Goal: Task Accomplishment & Management: Use online tool/utility

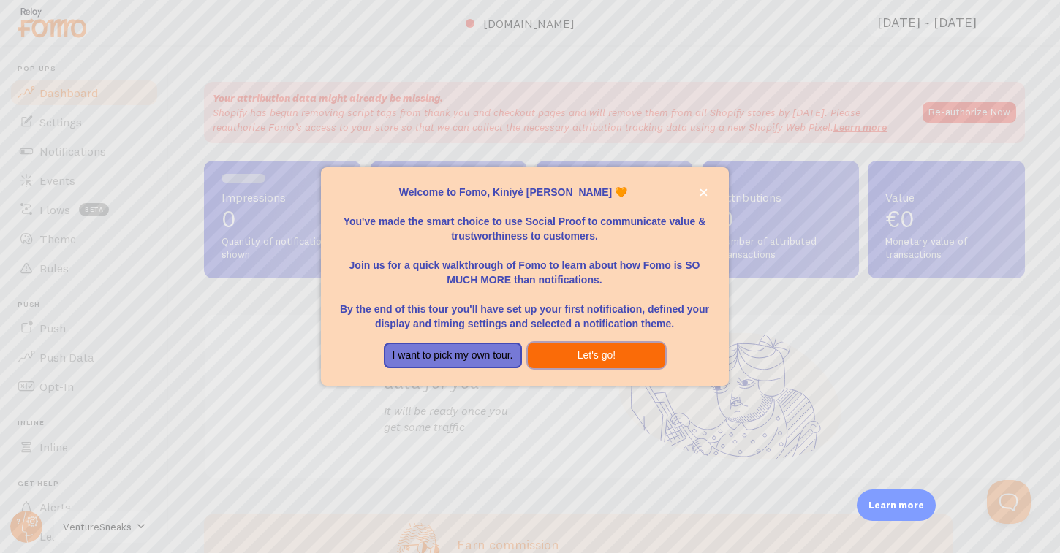
click at [586, 356] on button "Let's go!" at bounding box center [597, 356] width 138 height 26
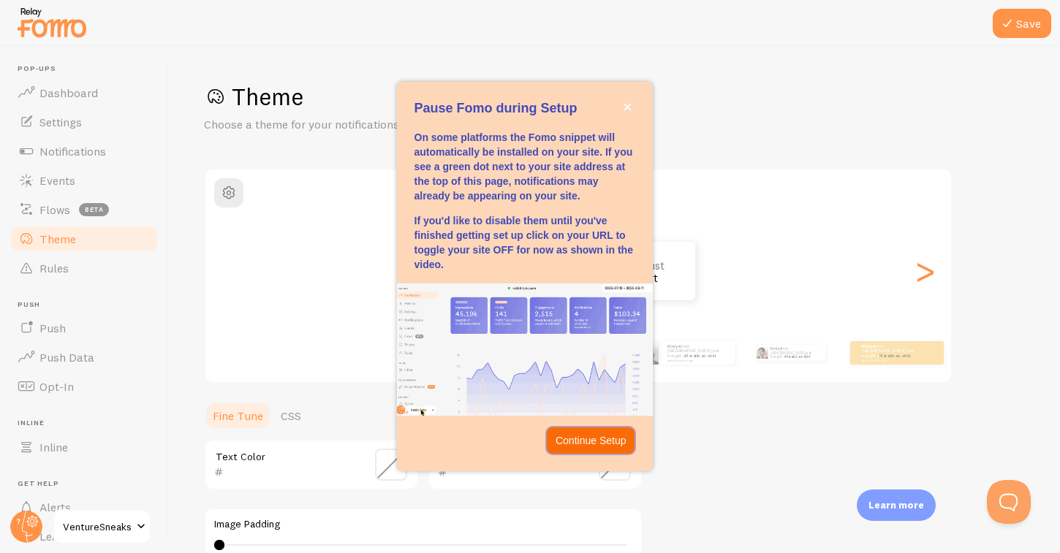
click at [577, 444] on p "Continue Setup" at bounding box center [590, 440] width 71 height 15
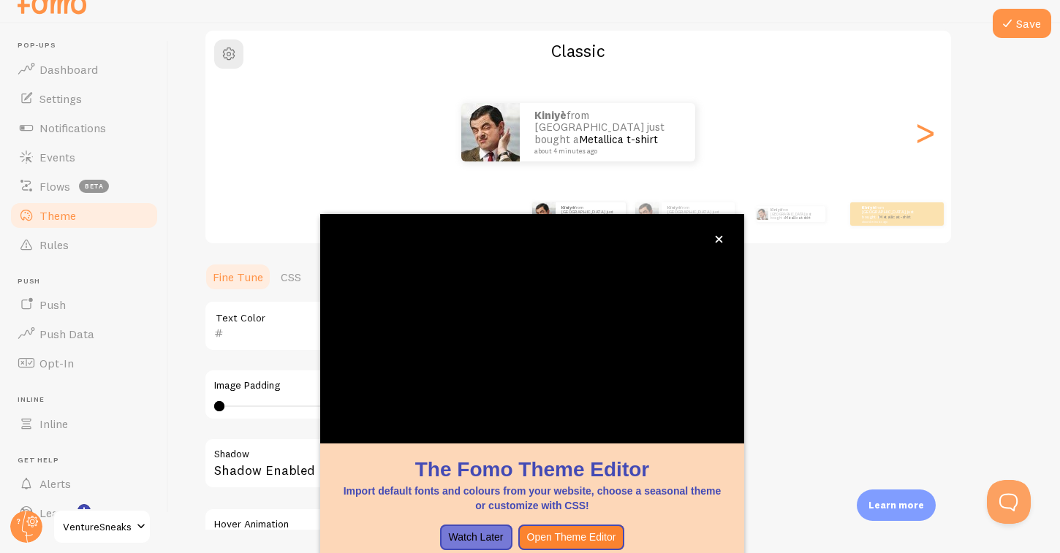
scroll to position [38, 0]
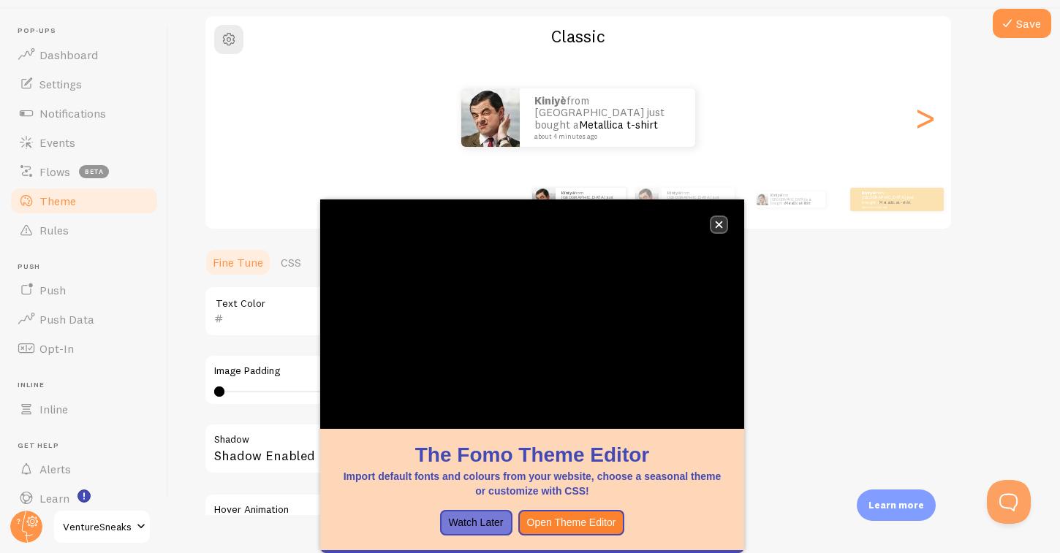
click at [718, 227] on icon "close," at bounding box center [719, 225] width 8 height 8
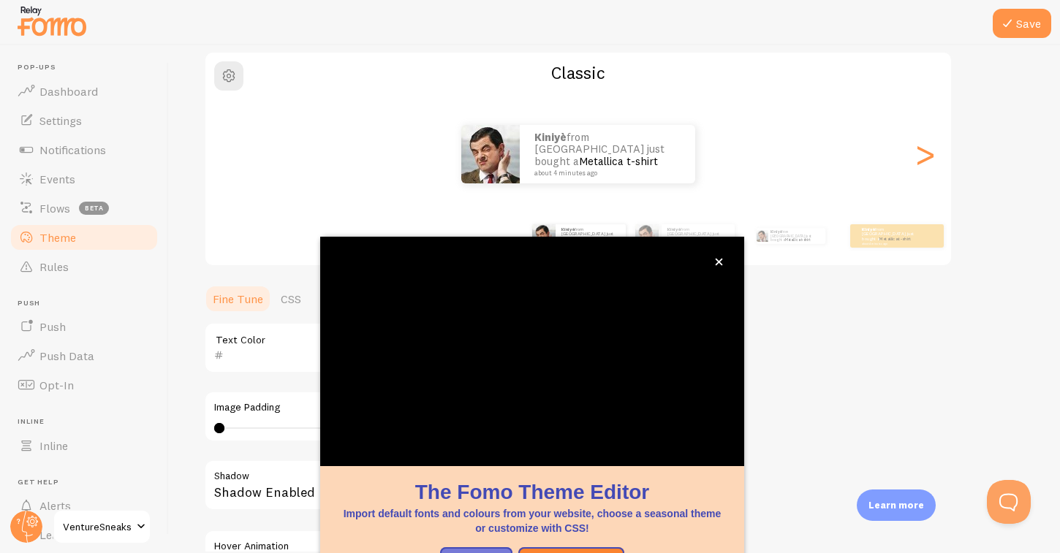
scroll to position [115, 0]
click at [721, 261] on icon "close," at bounding box center [719, 262] width 8 height 8
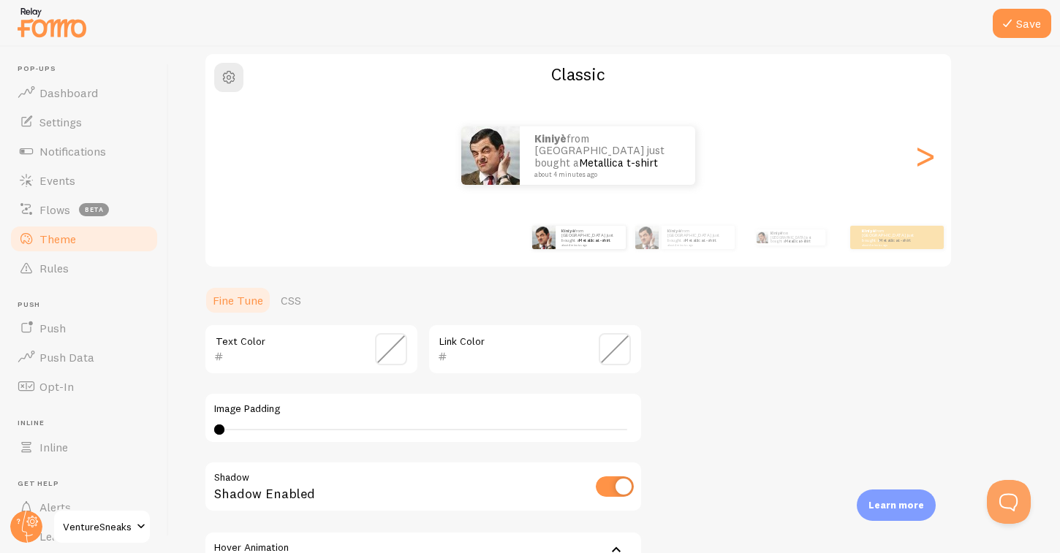
scroll to position [0, 0]
click at [933, 159] on div ">" at bounding box center [925, 155] width 18 height 105
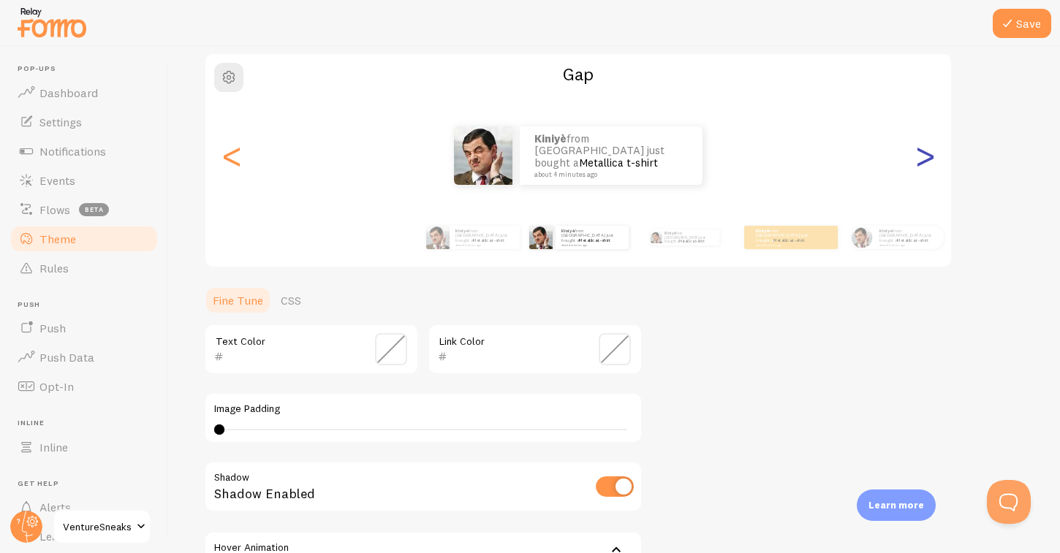
click at [927, 159] on div ">" at bounding box center [925, 155] width 18 height 105
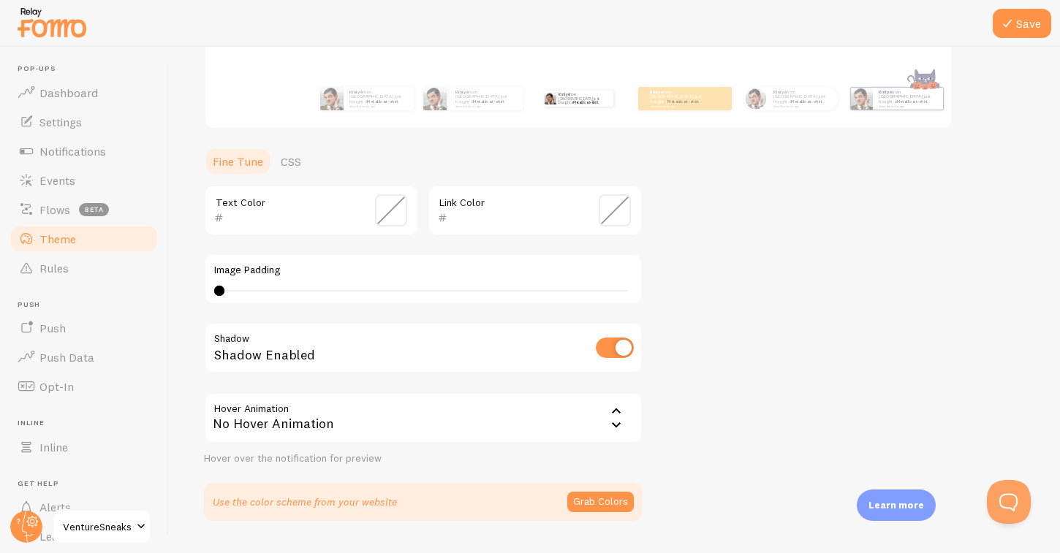
scroll to position [248, 0]
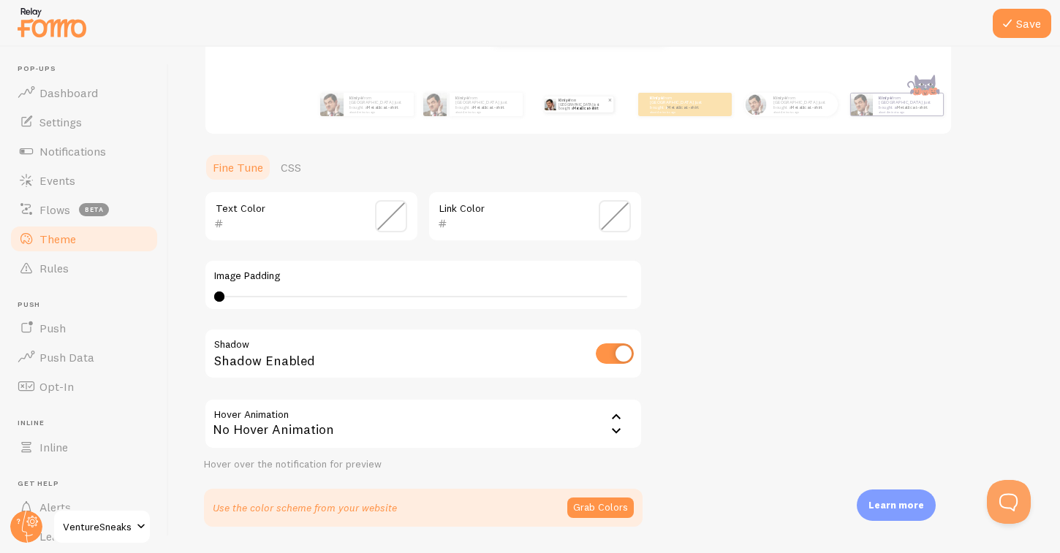
click at [555, 103] on img at bounding box center [550, 105] width 12 height 12
click at [597, 113] on div "Kiniyè from France just bought a Metallica t-shirt about 4 minutes ago" at bounding box center [578, 104] width 94 height 41
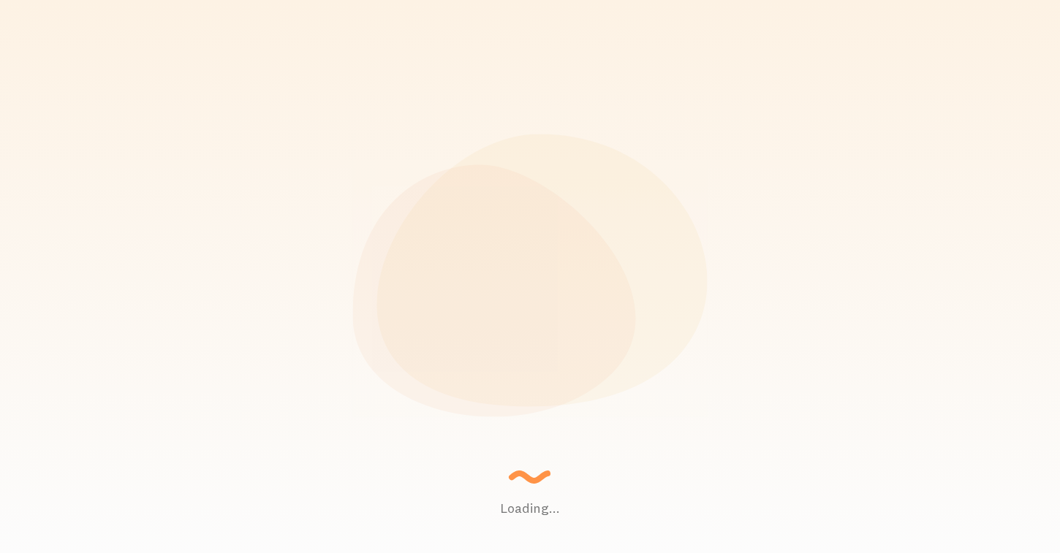
scroll to position [384, 821]
